Goal: Task Accomplishment & Management: Complete application form

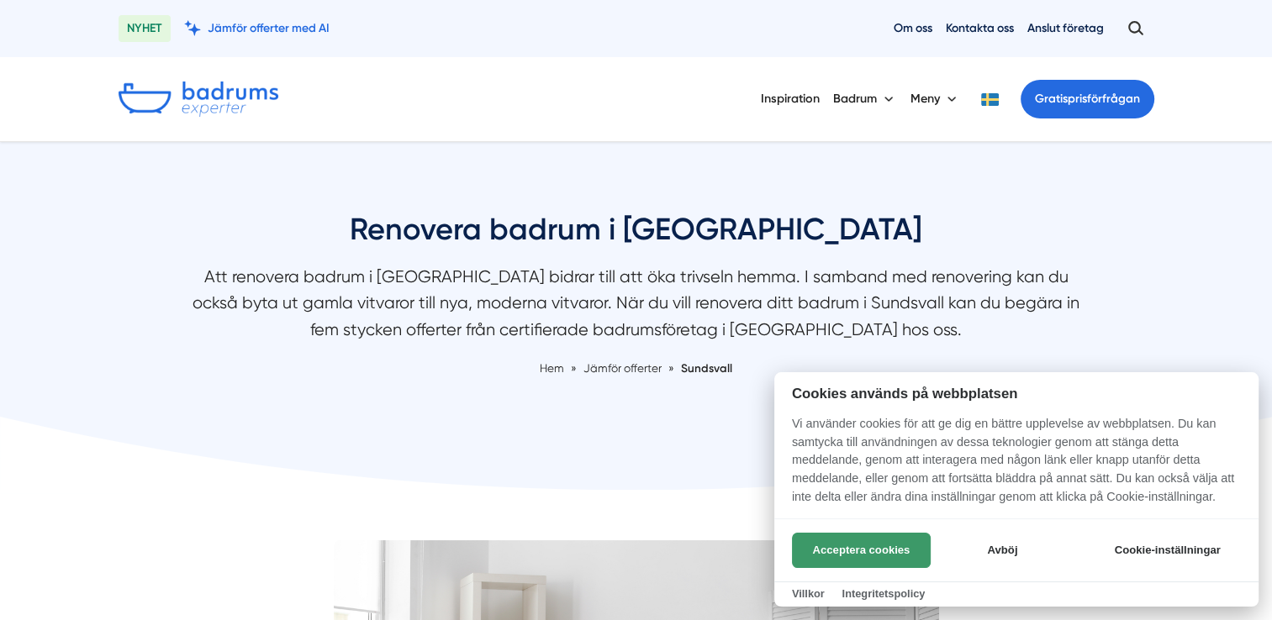
click at [834, 552] on button "Acceptera cookies" at bounding box center [861, 550] width 139 height 35
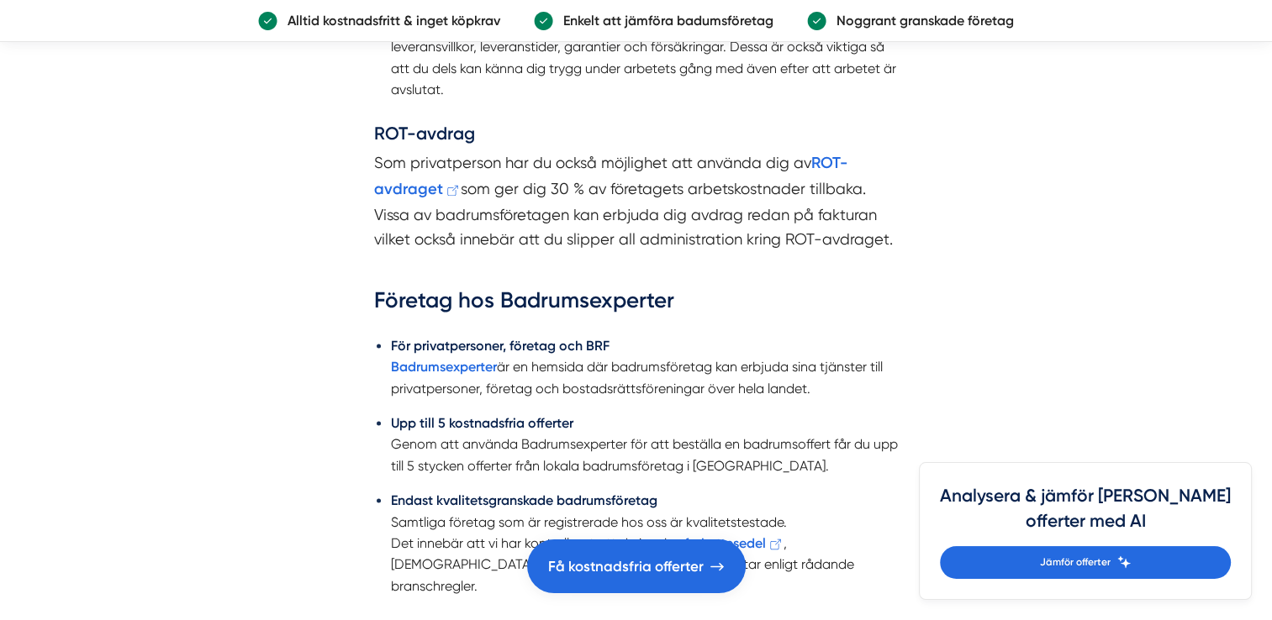
scroll to position [2438, 0]
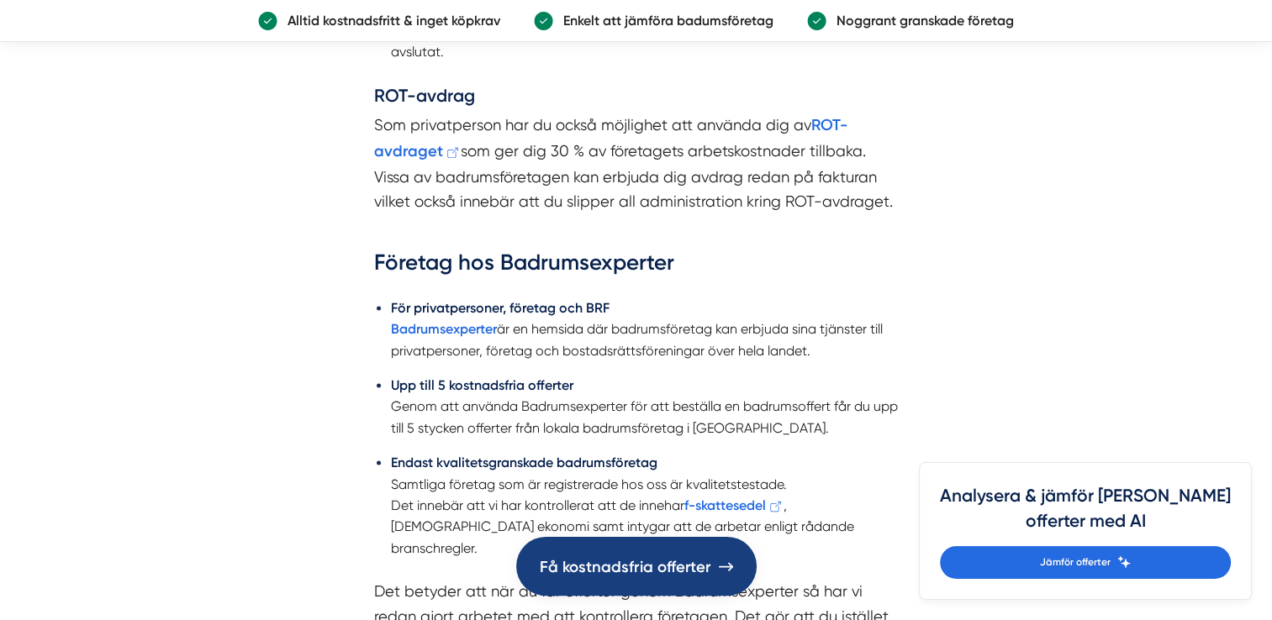
click at [622, 571] on span "Få kostnadsfria offerter" at bounding box center [626, 566] width 172 height 25
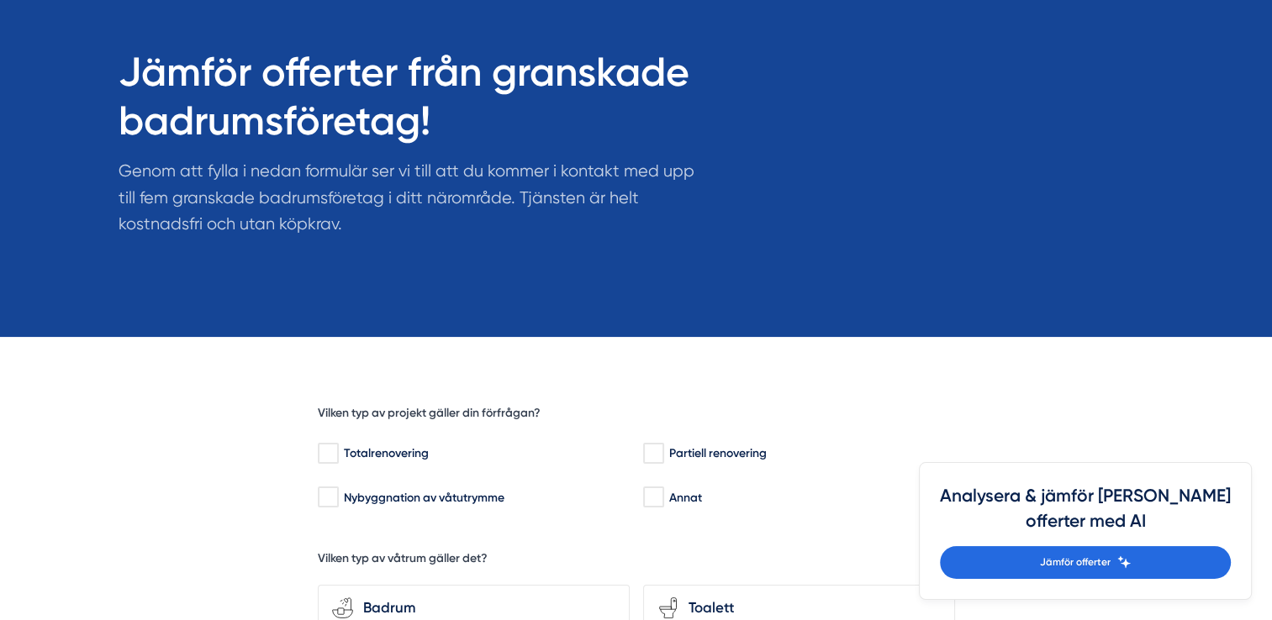
scroll to position [252, 0]
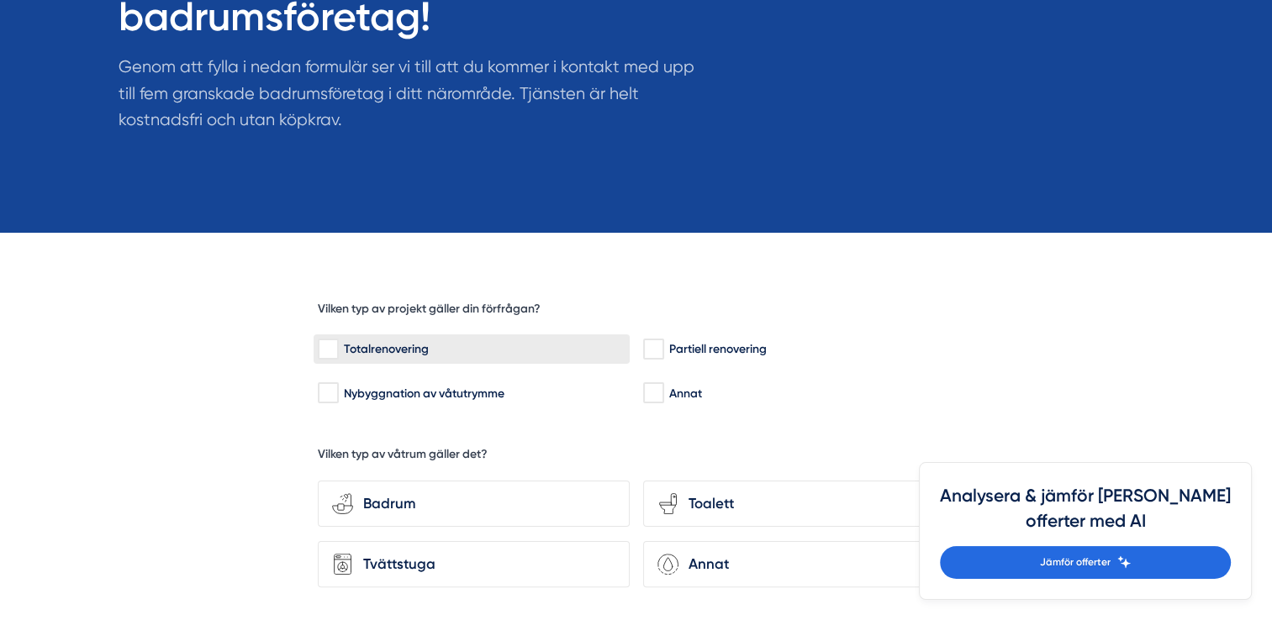
click at [326, 345] on input "Totalrenovering" at bounding box center [327, 349] width 19 height 17
checkbox input "true"
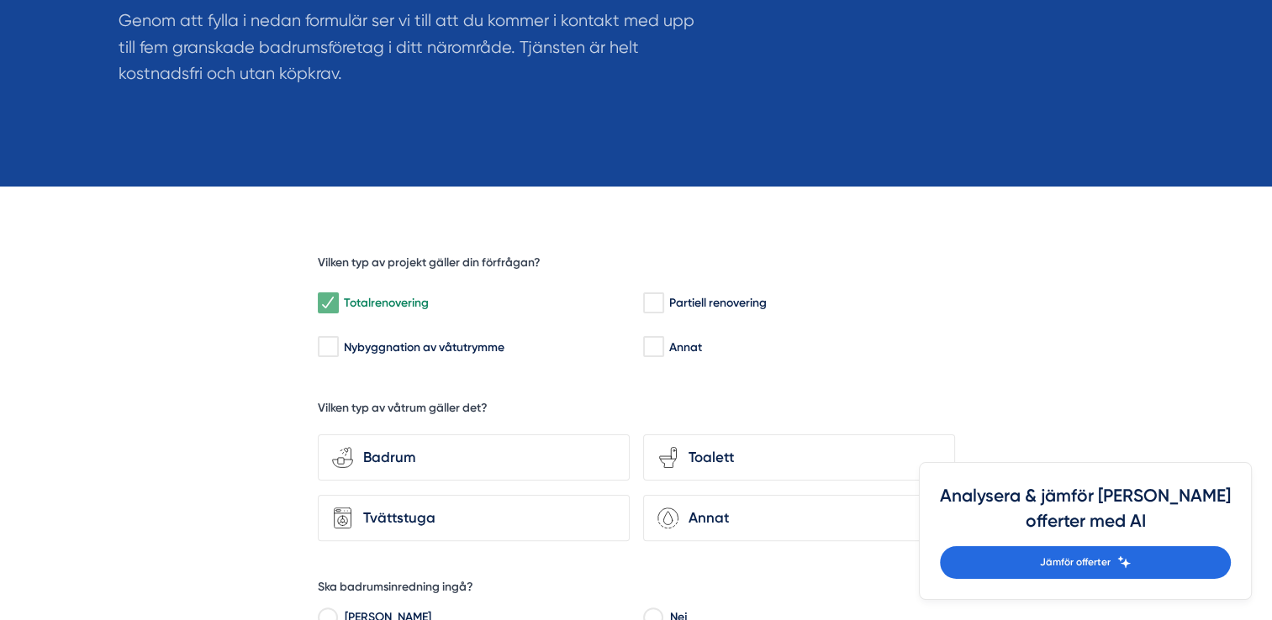
scroll to position [420, 0]
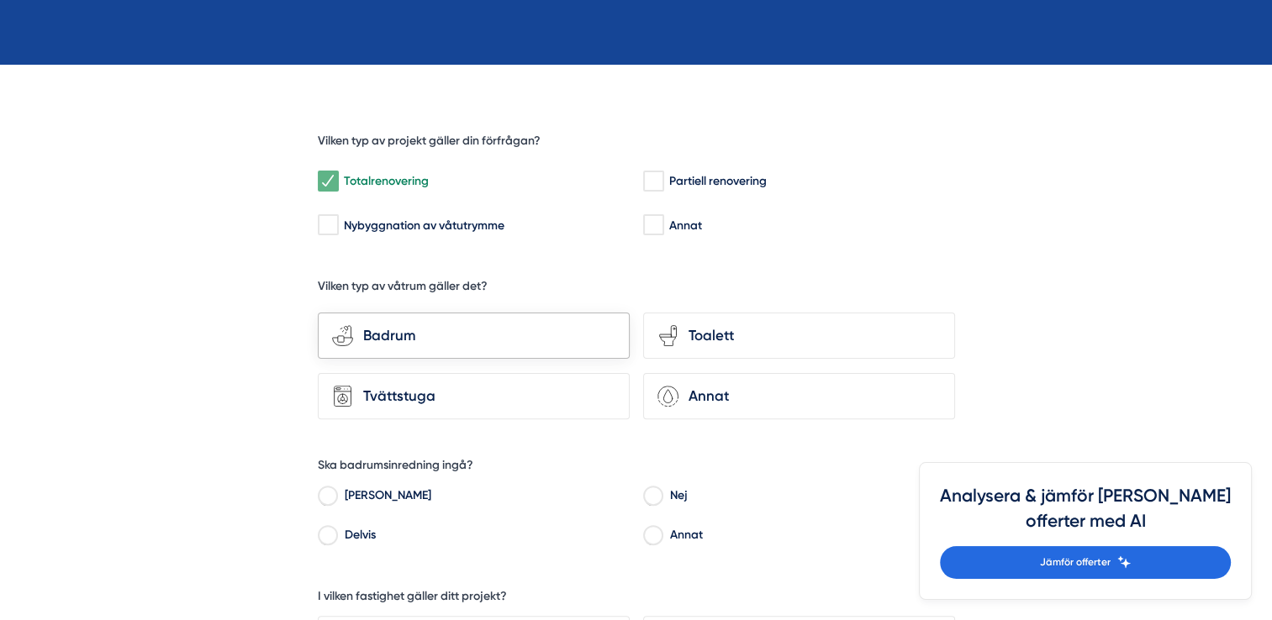
click at [423, 335] on div "Badrum" at bounding box center [484, 336] width 262 height 23
click at [0, 0] on input "bathroom-tub-towel Badrum" at bounding box center [0, 0] width 0 height 0
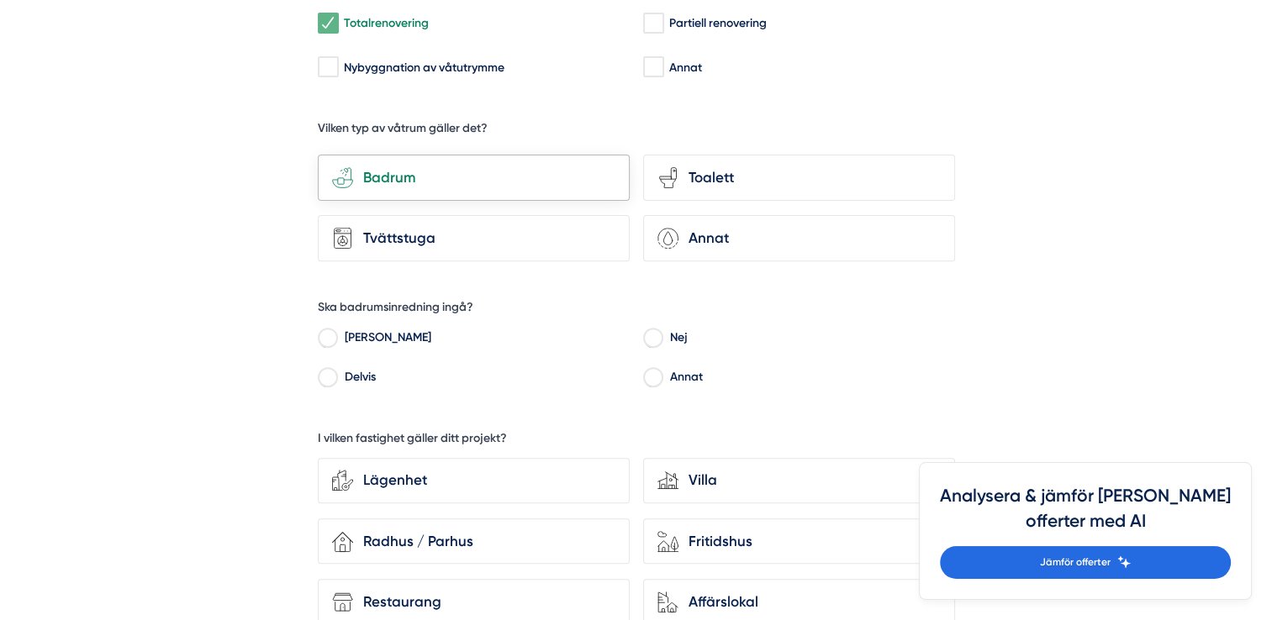
scroll to position [588, 0]
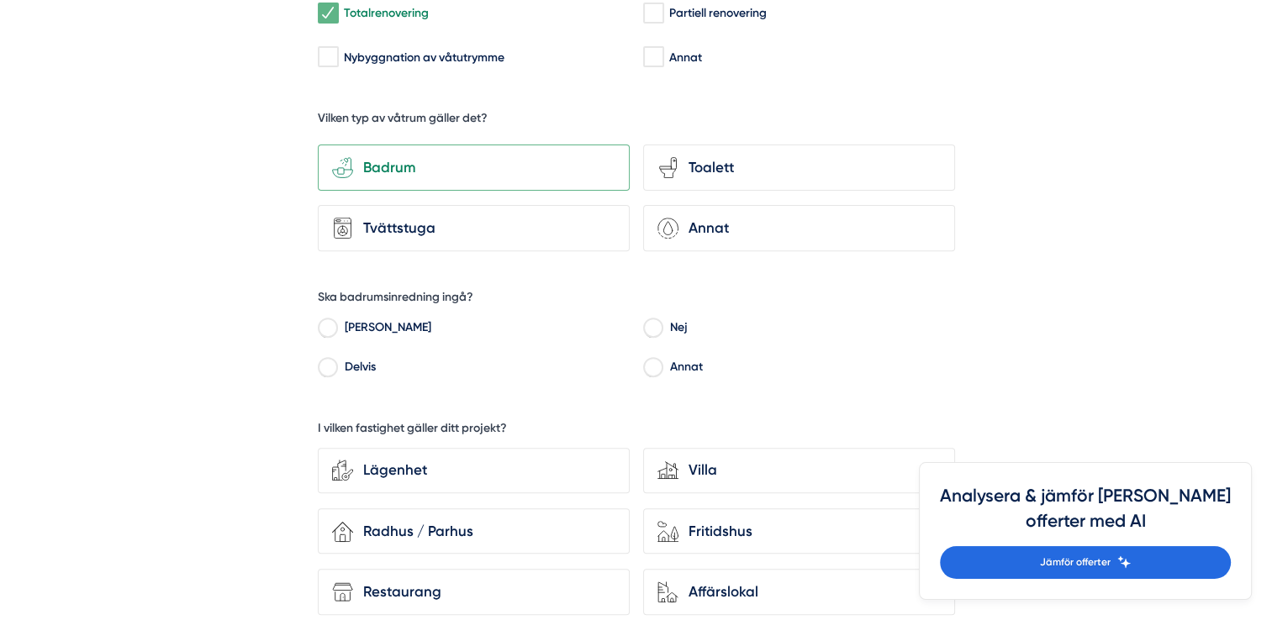
click at [333, 362] on input "Delvis" at bounding box center [327, 369] width 19 height 15
radio input "true"
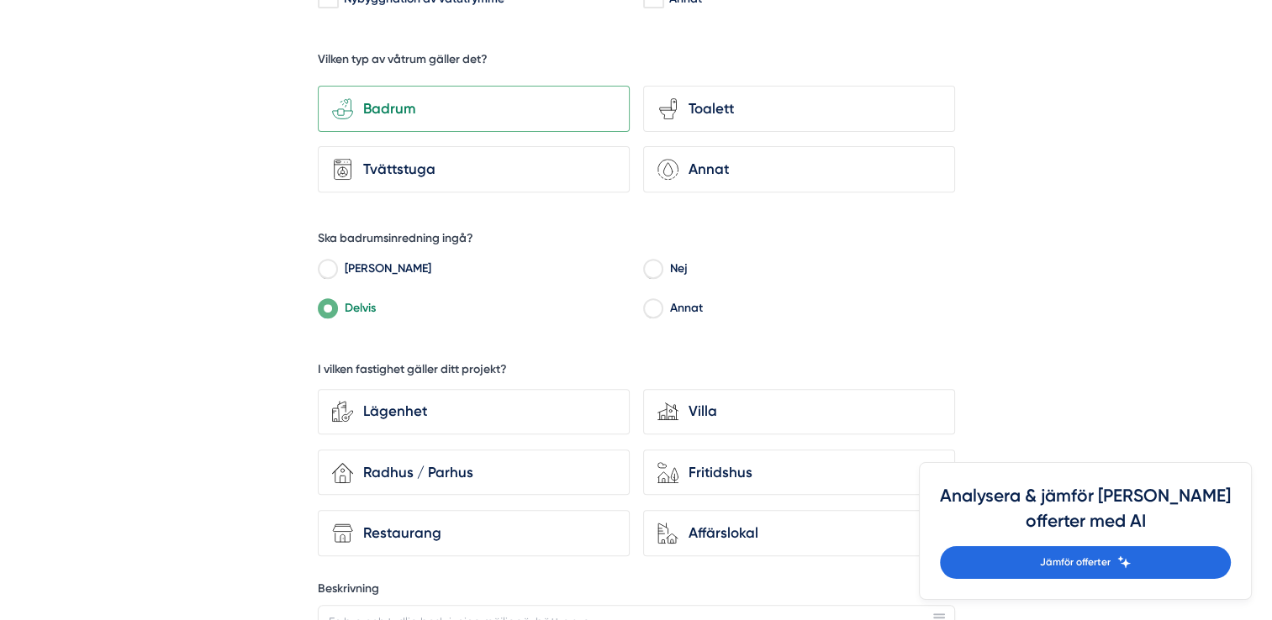
scroll to position [673, 0]
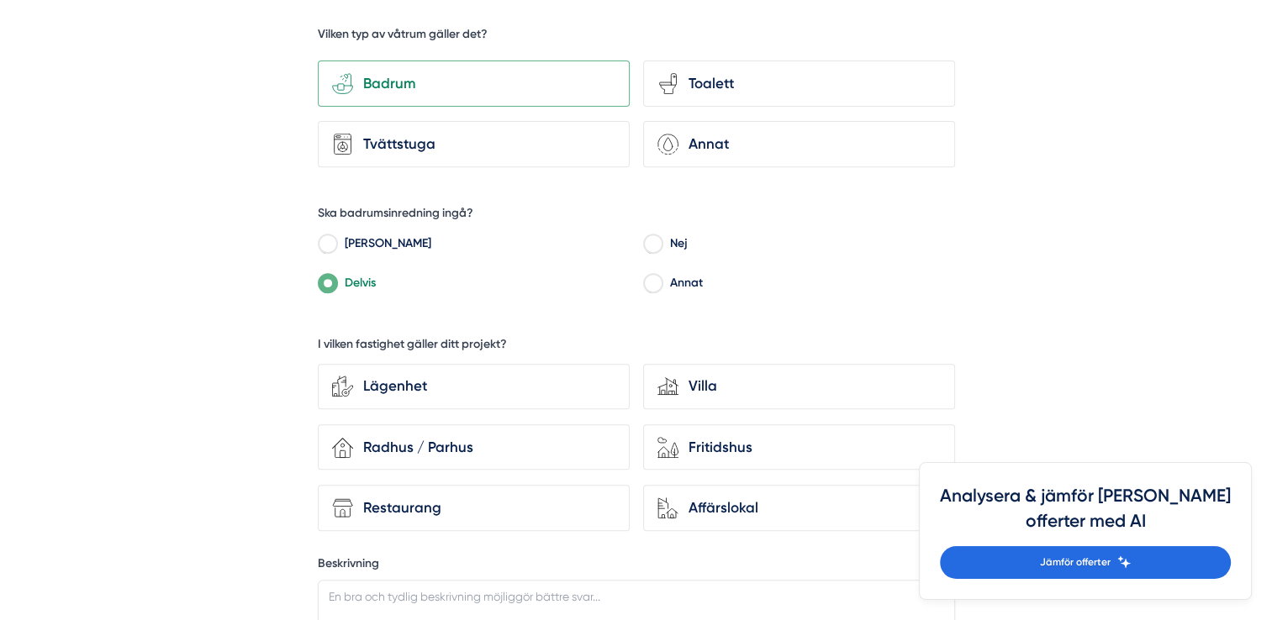
click at [328, 278] on input "Delvis" at bounding box center [327, 285] width 19 height 15
click at [647, 281] on input "Annat" at bounding box center [652, 285] width 19 height 15
radio input "true"
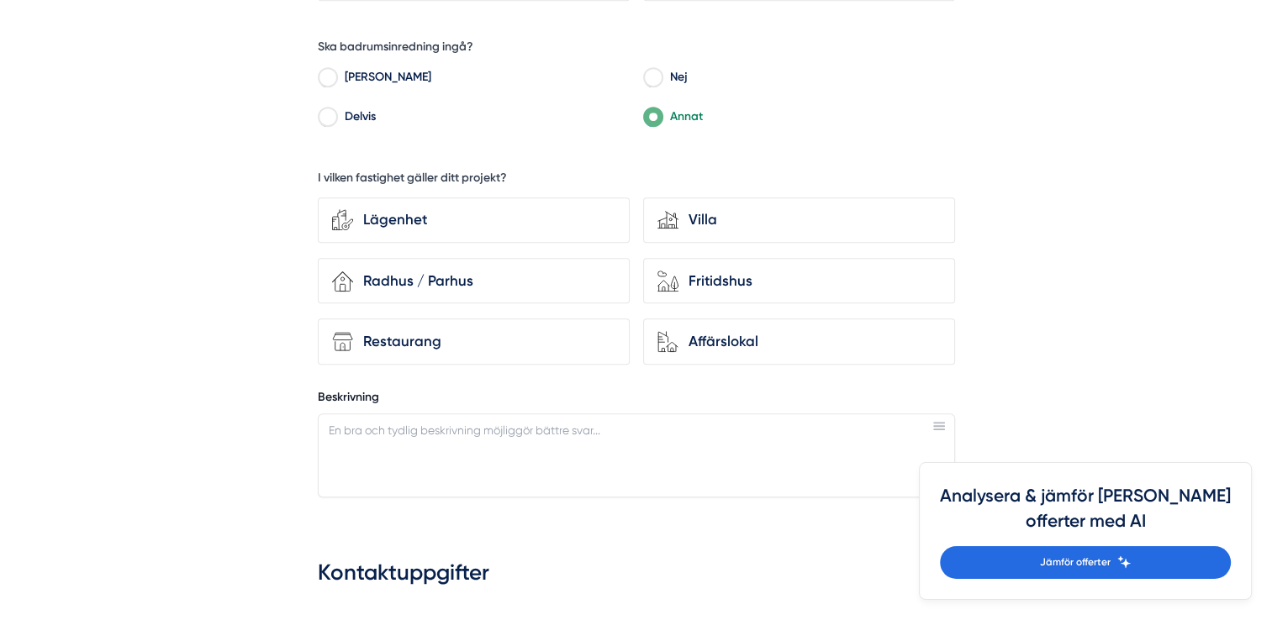
scroll to position [841, 0]
click at [388, 218] on div "Lägenhet" at bounding box center [484, 218] width 262 height 23
click at [0, 0] on input "Lägenhet" at bounding box center [0, 0] width 0 height 0
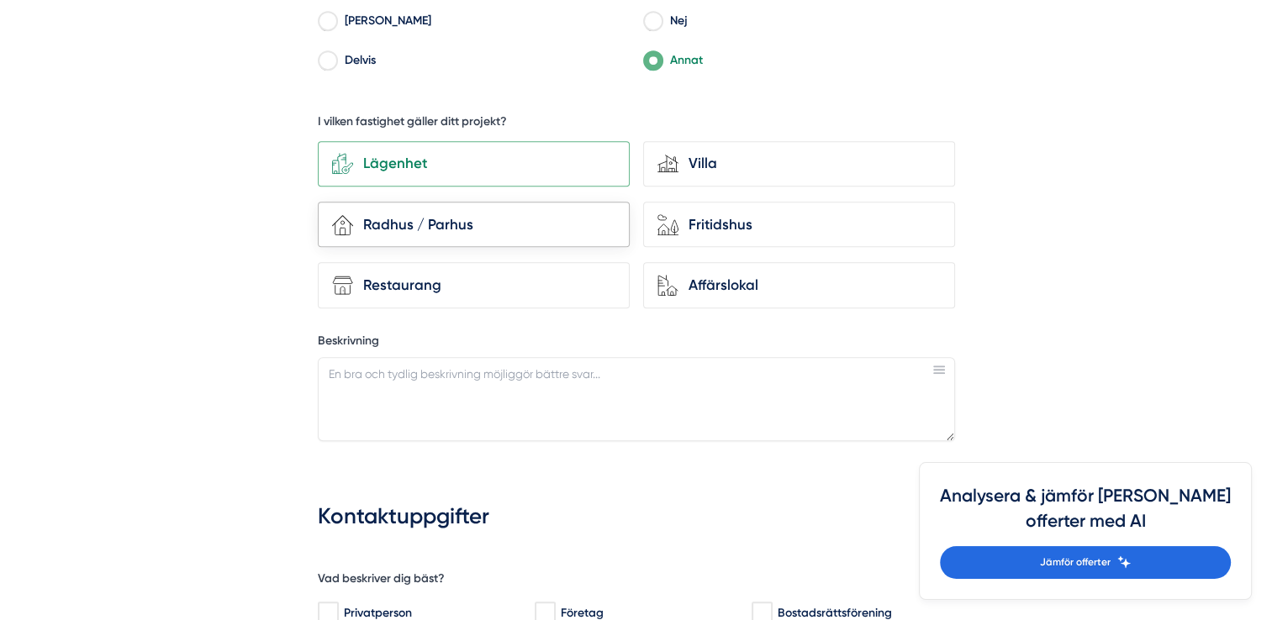
scroll to position [925, 0]
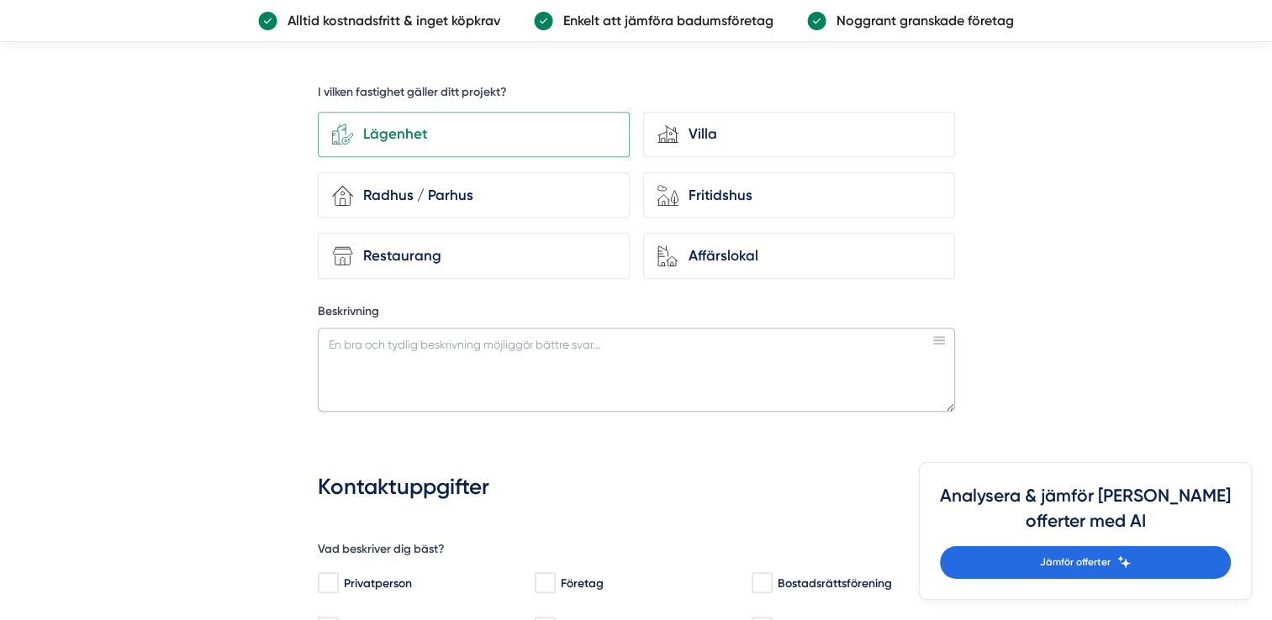
click at [425, 337] on textarea "Beskrivning" at bounding box center [636, 370] width 637 height 84
type textarea "S"
click at [615, 334] on textarea "Renovera och sätta in matta på golv och vägg. Mått 1490 mm x 1580 mm x 2480 mm" at bounding box center [636, 370] width 637 height 84
click at [578, 338] on textarea "Renovera och sätta in matta på golv och vägg. Mått bredd 1490 mm x längd 1580 m…" at bounding box center [636, 370] width 637 height 84
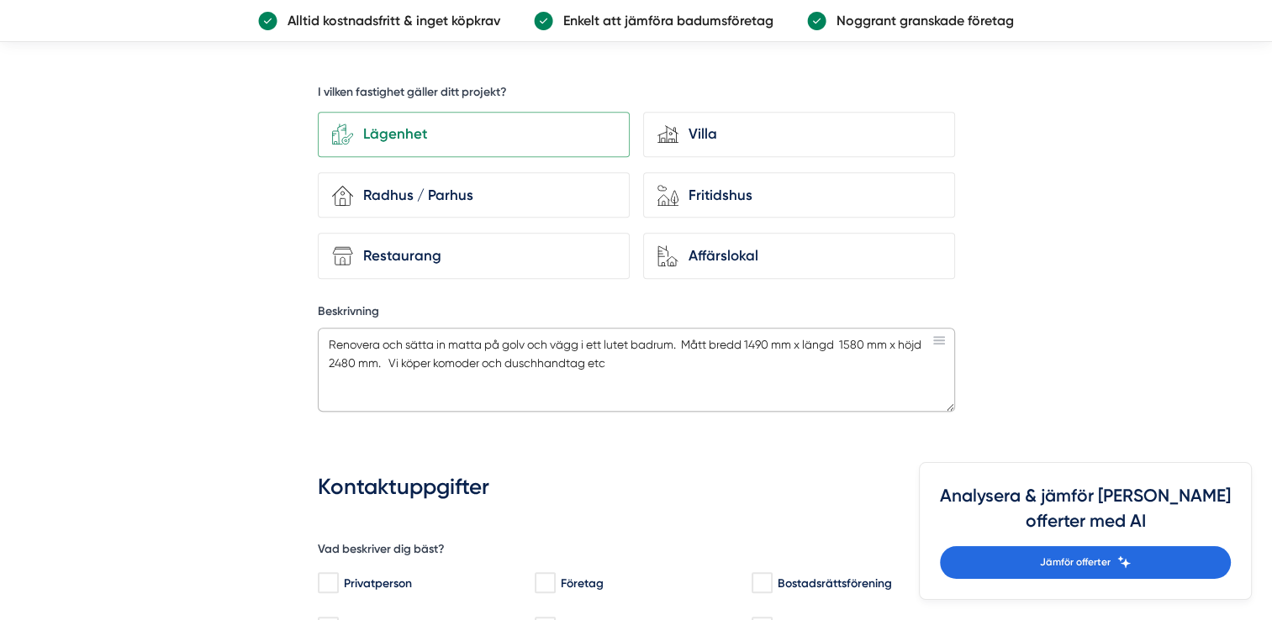
click at [483, 353] on textarea "Renovera och sätta in matta på golv och vägg i ett lutet badrum. Mått bredd 149…" at bounding box center [636, 370] width 637 height 84
click at [430, 356] on textarea "Renovera och sätta in matta på golv och vägg i ett lutet badrum. Mått bredd 149…" at bounding box center [636, 370] width 637 height 84
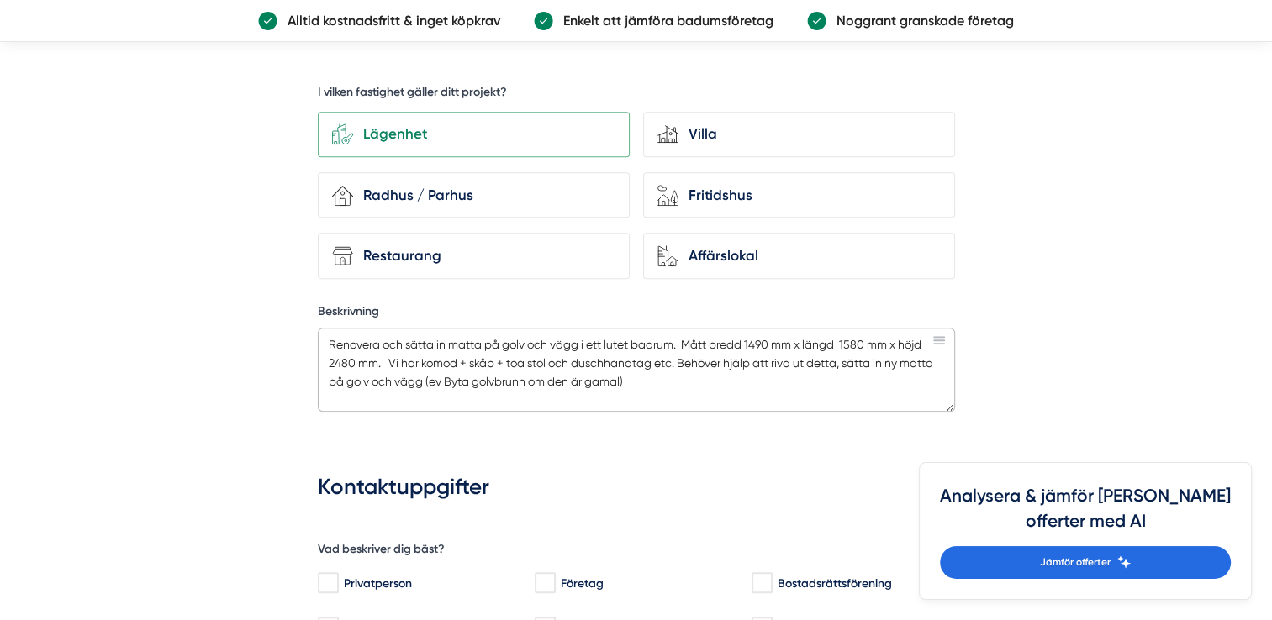
click at [613, 335] on textarea "Renovera och sätta in matta på golv och vägg i ett lutet badrum. Mått bredd 149…" at bounding box center [636, 370] width 637 height 84
click at [810, 355] on textarea "Renovera och sätta in matta på golv och vägg i ett litet badrum. Mått bredd 149…" at bounding box center [636, 370] width 637 height 84
click at [822, 376] on textarea "Renovera och sätta in matta på golv och vägg i ett litet badrum. Mått bredd 149…" at bounding box center [636, 370] width 637 height 84
click at [646, 376] on textarea "Renovera och sätta in matta på golv och vägg i ett litet badrum. Mått bredd 149…" at bounding box center [636, 370] width 637 height 84
click at [739, 383] on textarea "Renovera och sätta in matta på golv och vägg i ett litet badrum. Mått bredd 149…" at bounding box center [636, 370] width 637 height 84
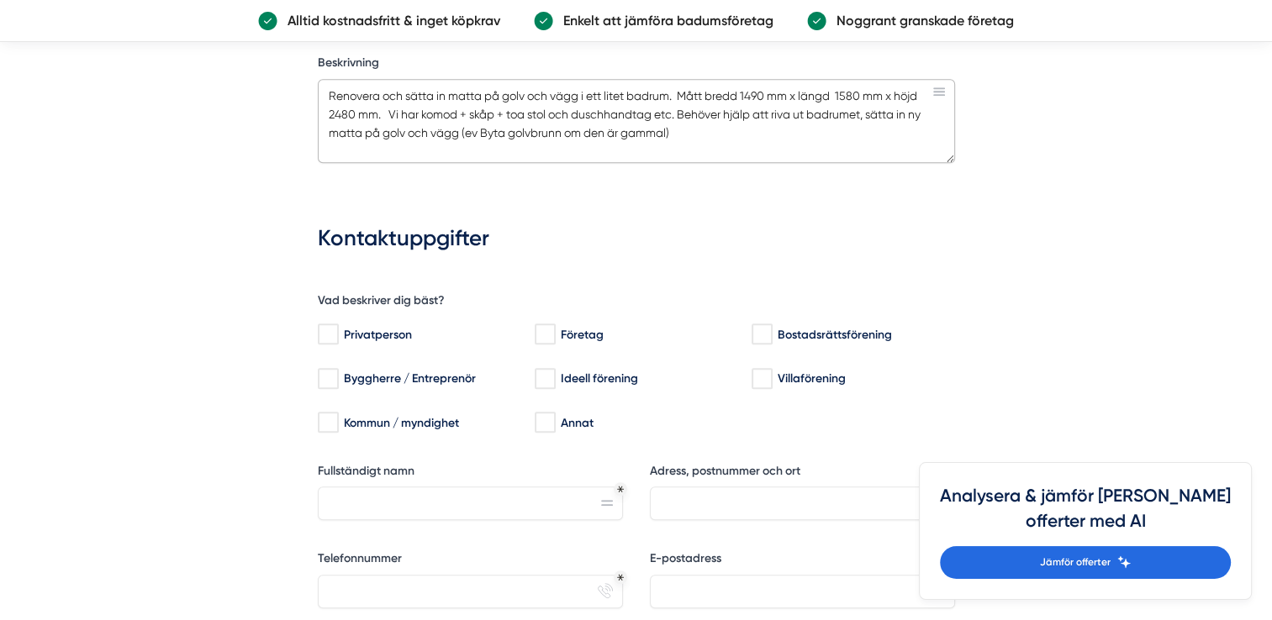
scroll to position [1177, 0]
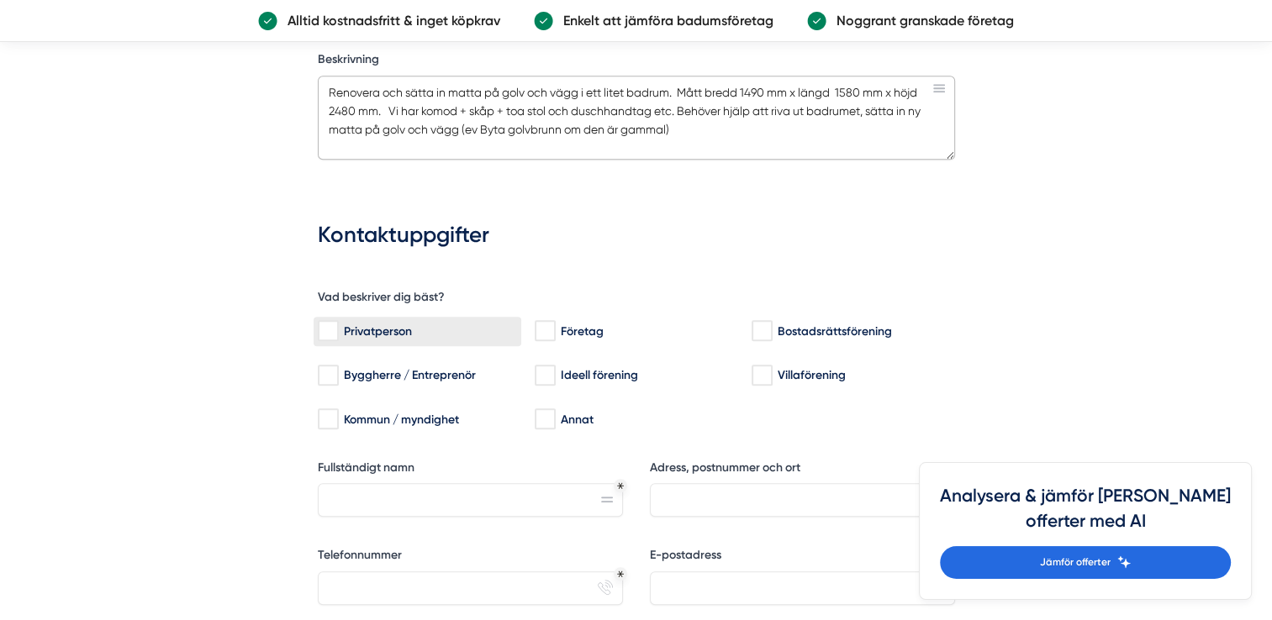
type textarea "Renovera och sätta in matta på golv och vägg i ett litet badrum. Mått bredd 149…"
click at [327, 323] on input "Privatperson" at bounding box center [327, 331] width 19 height 17
checkbox input "true"
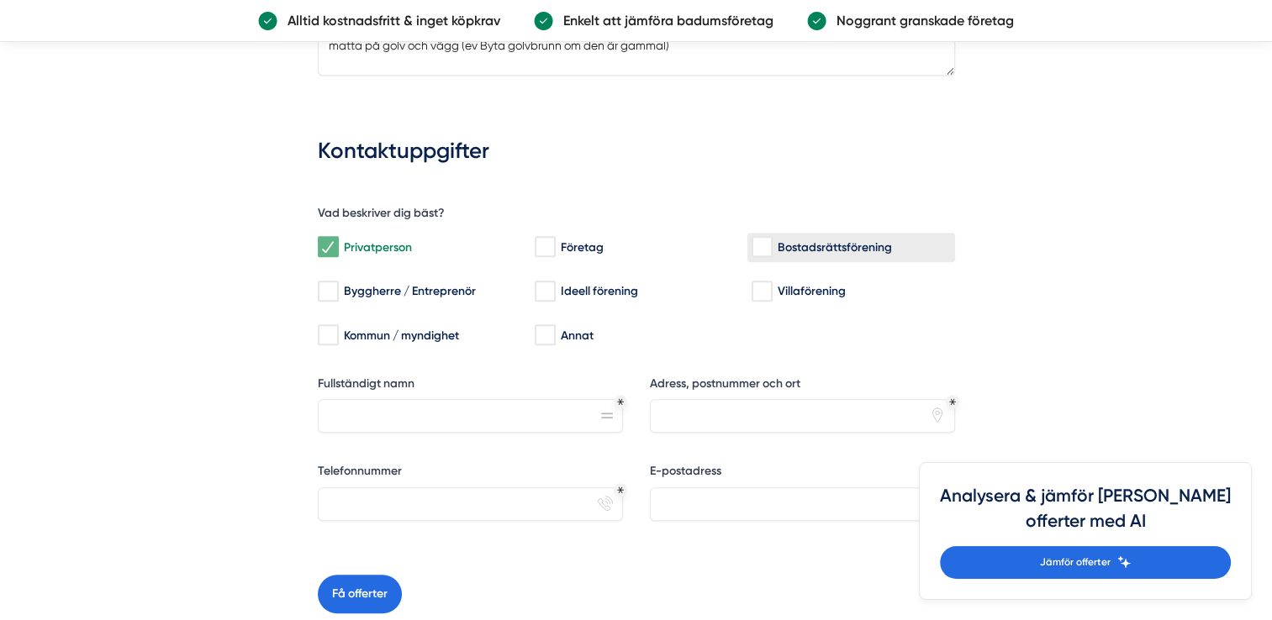
click at [761, 243] on input "Bostadsrättsförening" at bounding box center [761, 247] width 19 height 17
checkbox input "false"
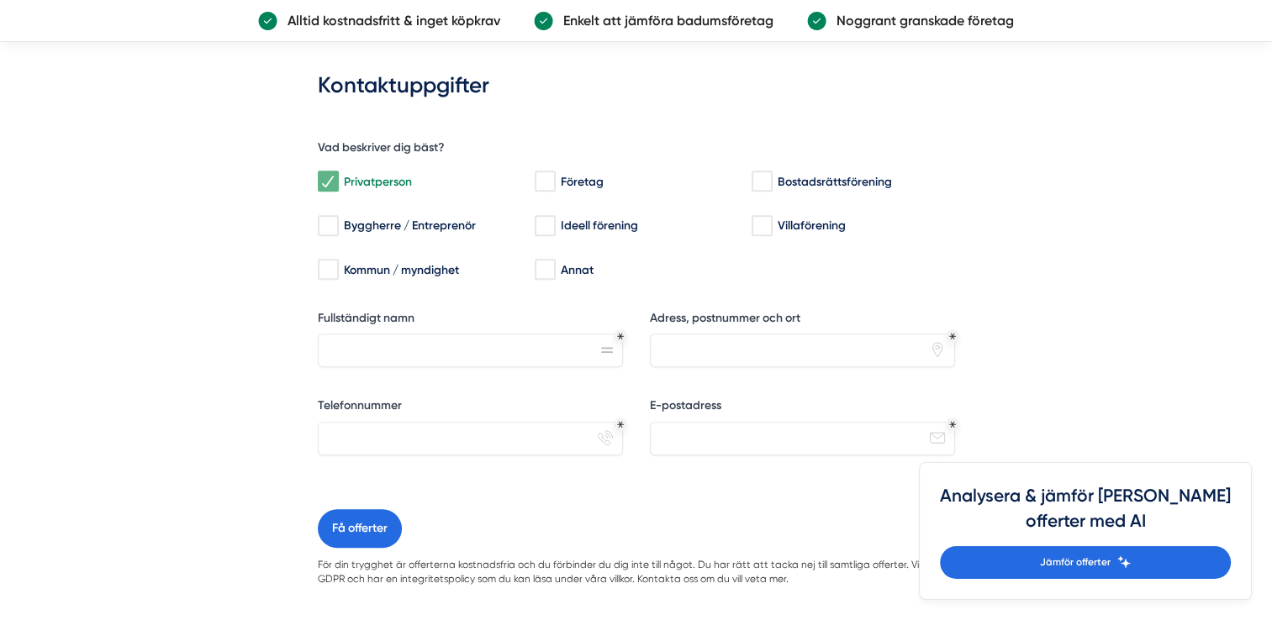
scroll to position [1345, 0]
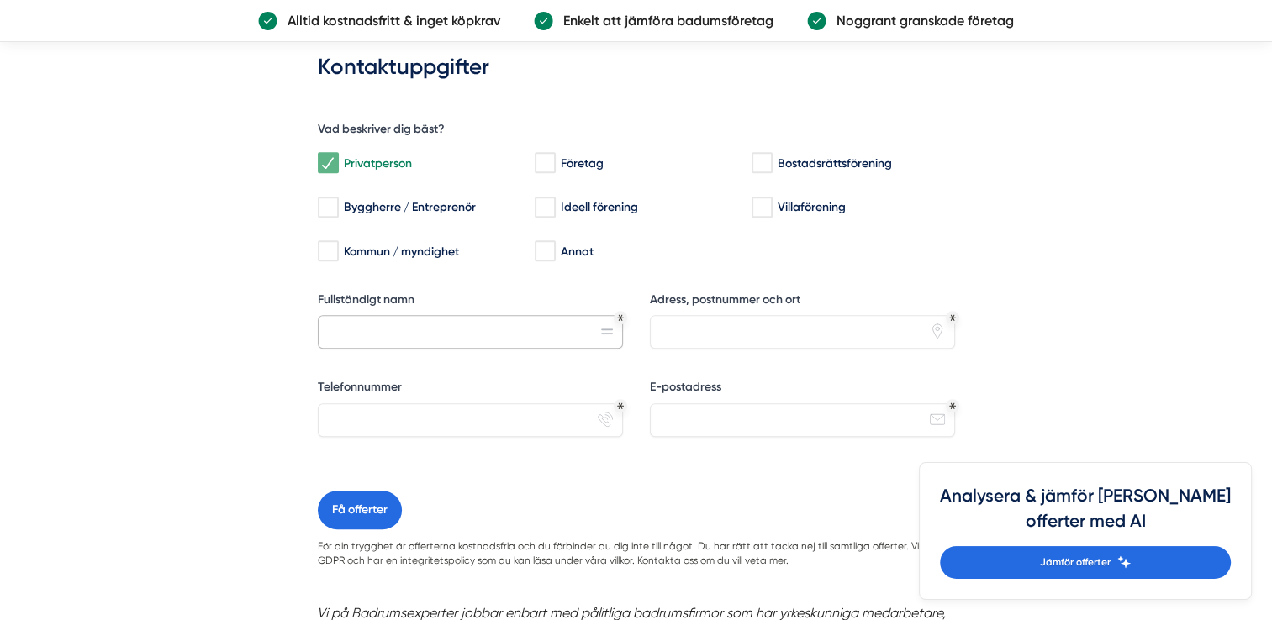
click at [424, 325] on input "Fullständigt namn" at bounding box center [470, 332] width 305 height 34
type input "Marko Grönholm"
click at [740, 320] on input "Adress, postnummer och ort" at bounding box center [802, 332] width 305 height 34
type input "Vikingavägen 46. 85741 Sundsvall"
click at [545, 412] on input "Telefonnummer" at bounding box center [470, 421] width 305 height 34
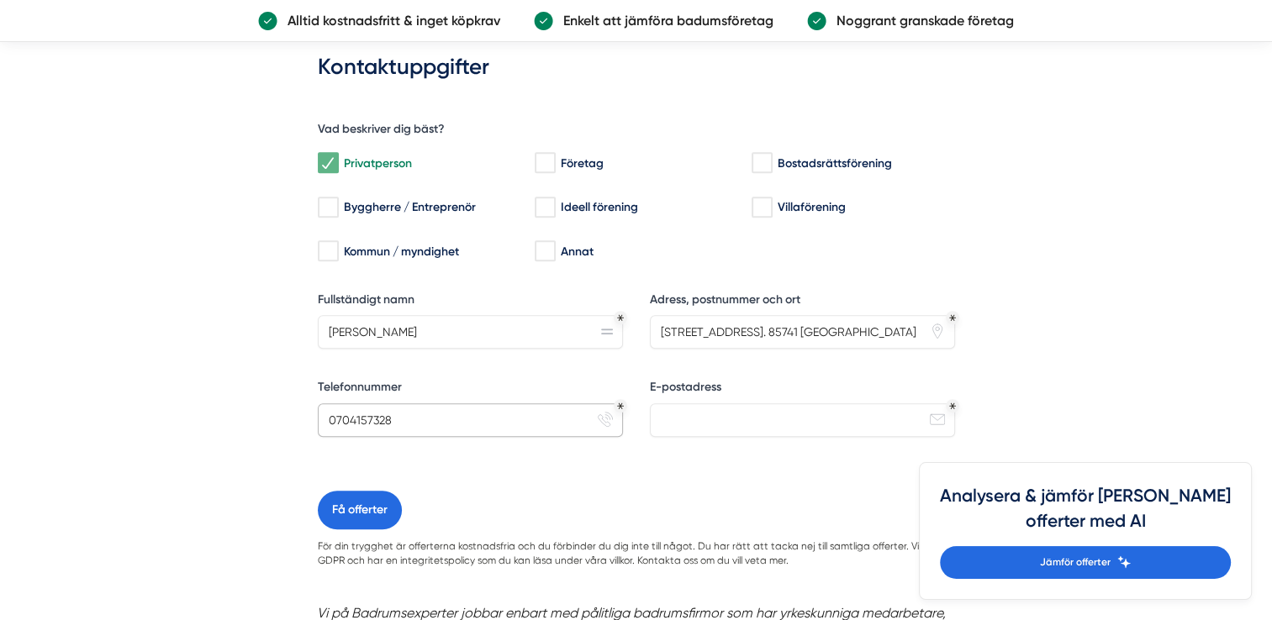
type input "0704157328"
click at [737, 416] on input "E-postadress" at bounding box center [802, 421] width 305 height 34
type input "marko.gronholm@ssil.se"
click at [689, 456] on div "Vad beskriver dig bäst? Privatperson Företag Bostadsrättsförening Byggherre / E…" at bounding box center [636, 296] width 637 height 390
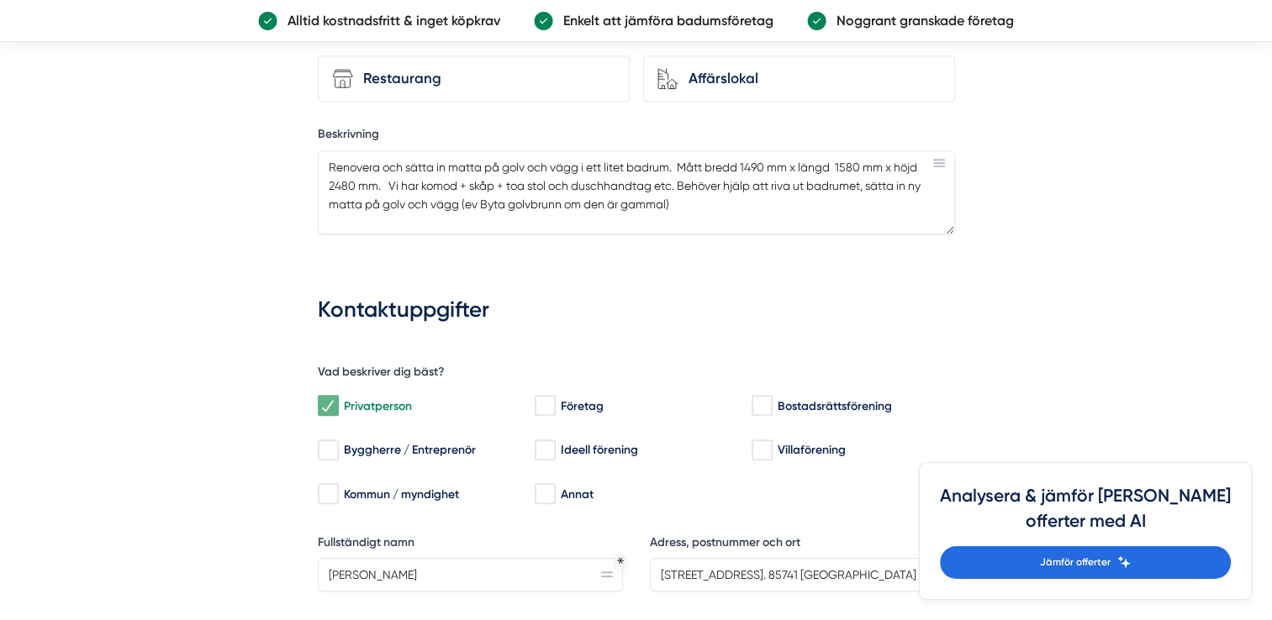
scroll to position [1009, 0]
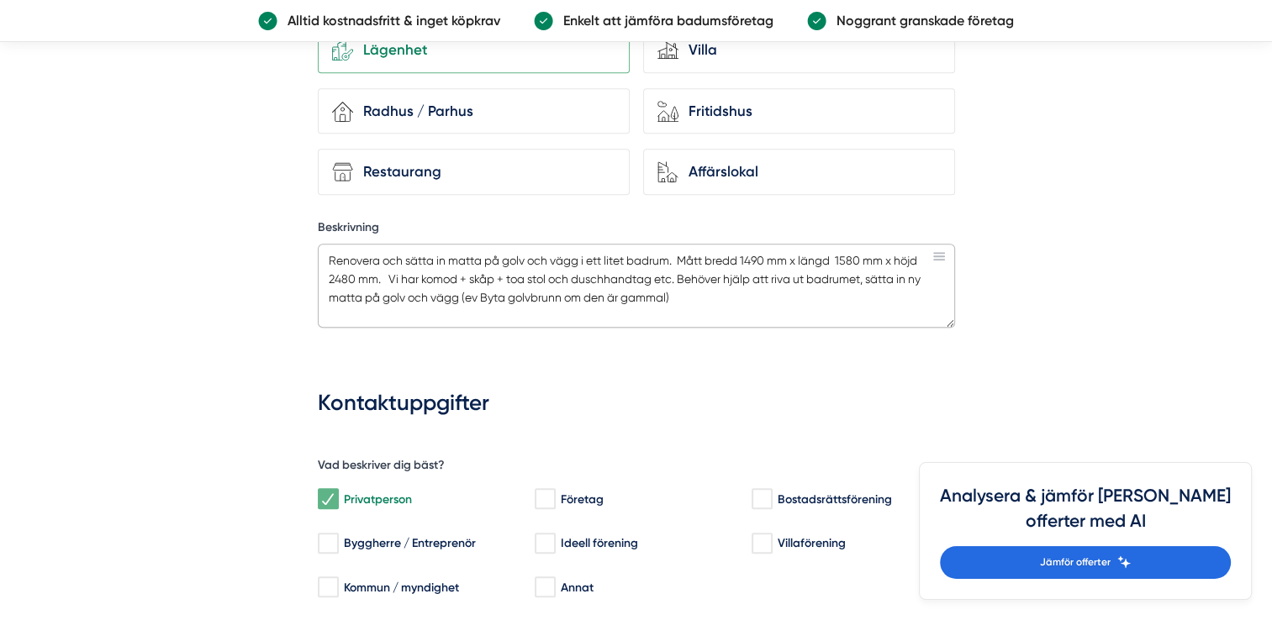
click at [479, 291] on textarea "Renovera och sätta in matta på golv och vägg i ett litet badrum. Mått bredd 149…" at bounding box center [636, 286] width 637 height 84
click at [679, 288] on textarea "Renovera och sätta in matta på golv och vägg i ett litet badrum. Mått bredd 149…" at bounding box center [636, 286] width 637 height 84
click at [467, 293] on textarea "Renovera och sätta in matta på golv och vägg i ett litet badrum. Mått bredd 149…" at bounding box center [636, 286] width 637 height 84
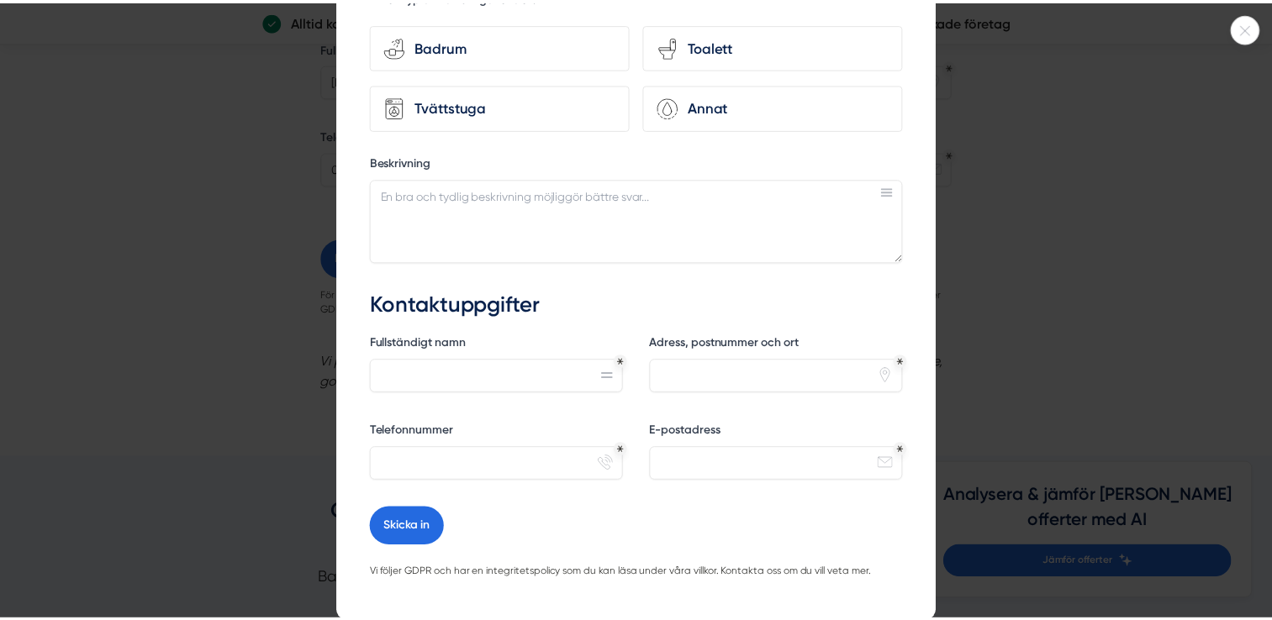
scroll to position [212, 0]
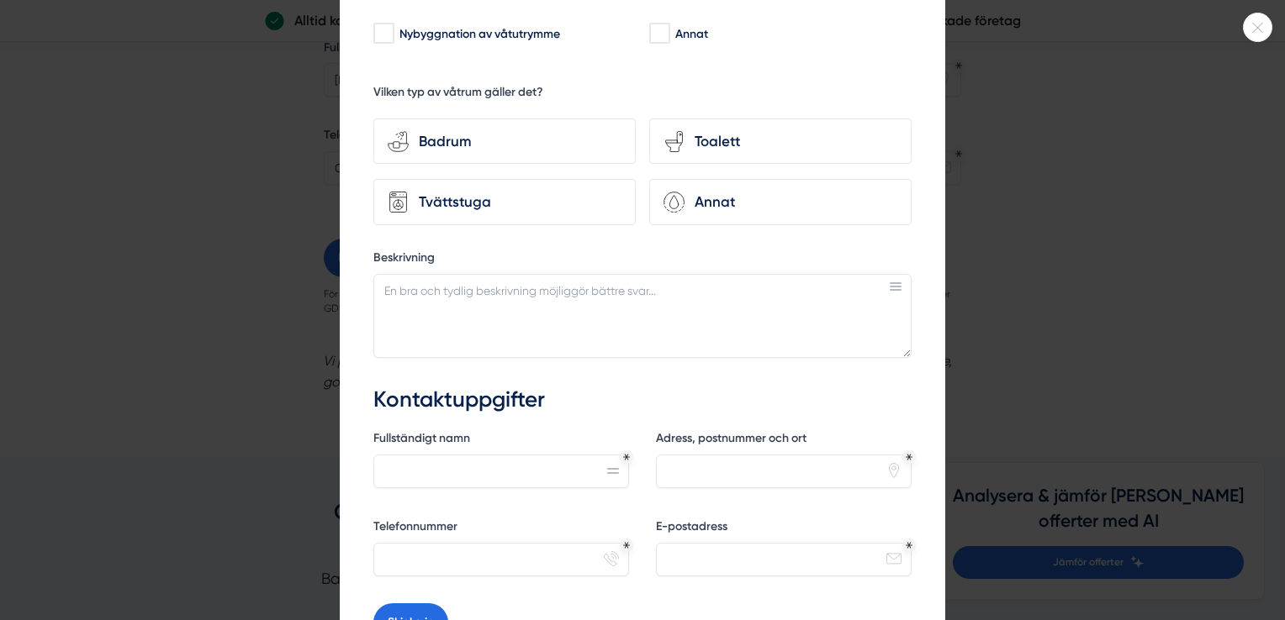
type textarea "Renovera och sätta in matta på golv och vägg i ett litet badrum. Mått bredd 149…"
click at [1144, 120] on div at bounding box center [642, 310] width 1285 height 620
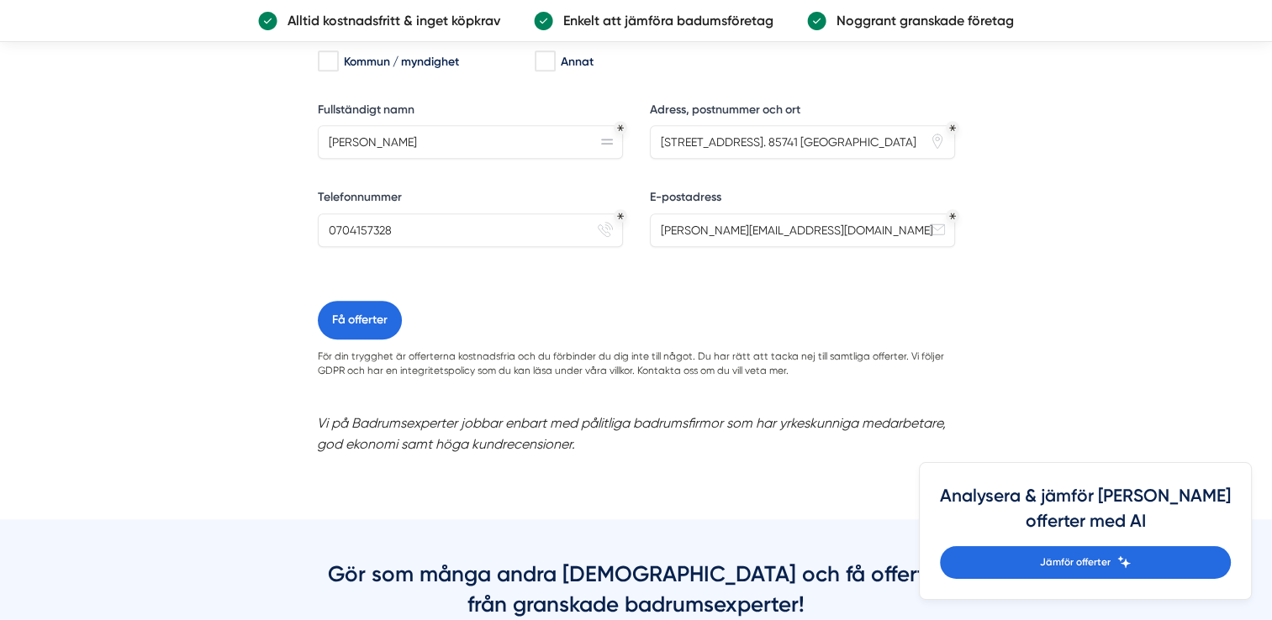
scroll to position [1429, 0]
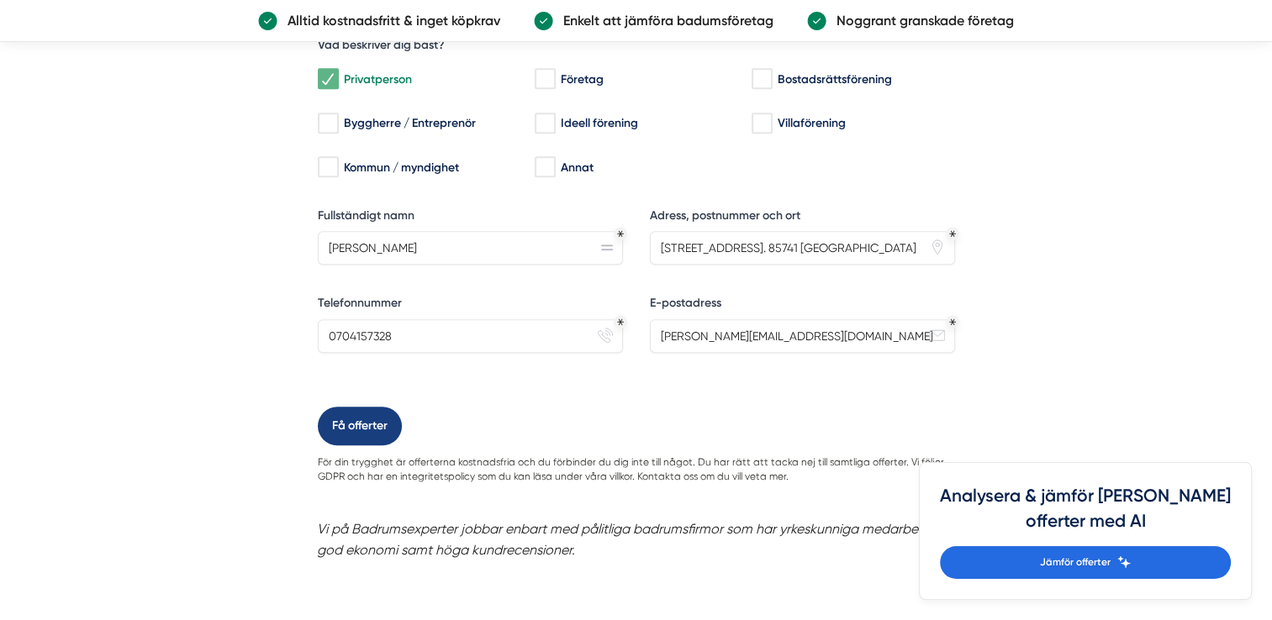
click at [343, 420] on button "Få offerter" at bounding box center [360, 426] width 84 height 39
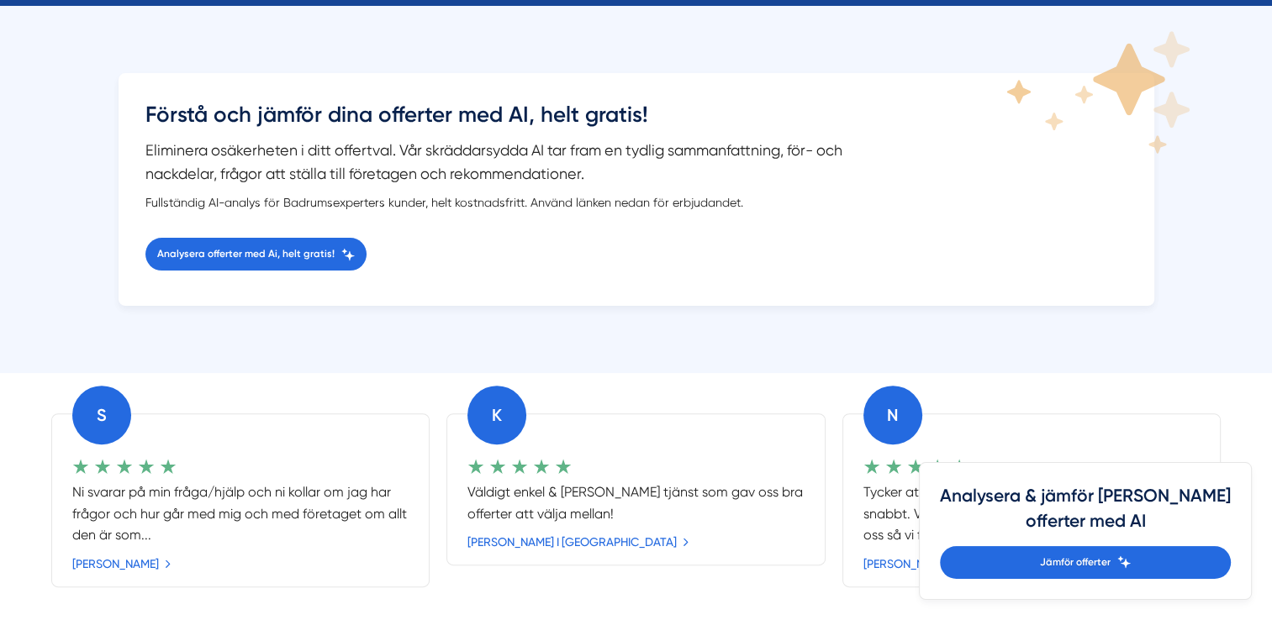
scroll to position [588, 0]
